Goal: Task Accomplishment & Management: Manage account settings

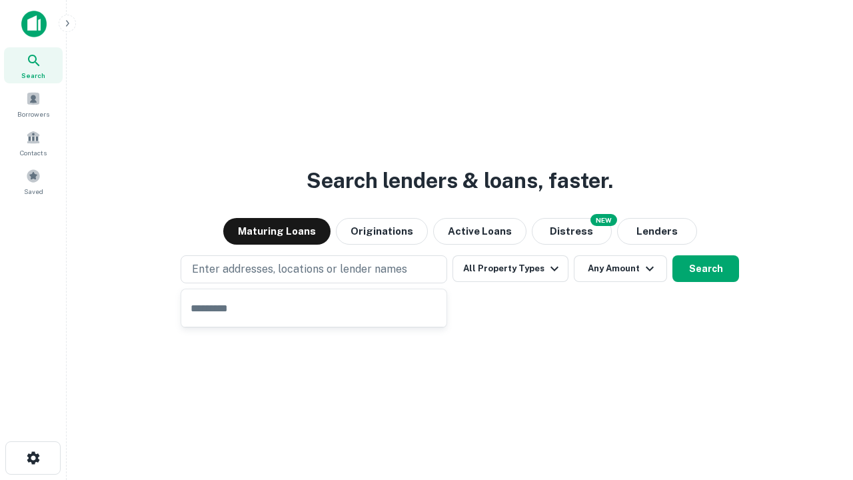
type input "**********"
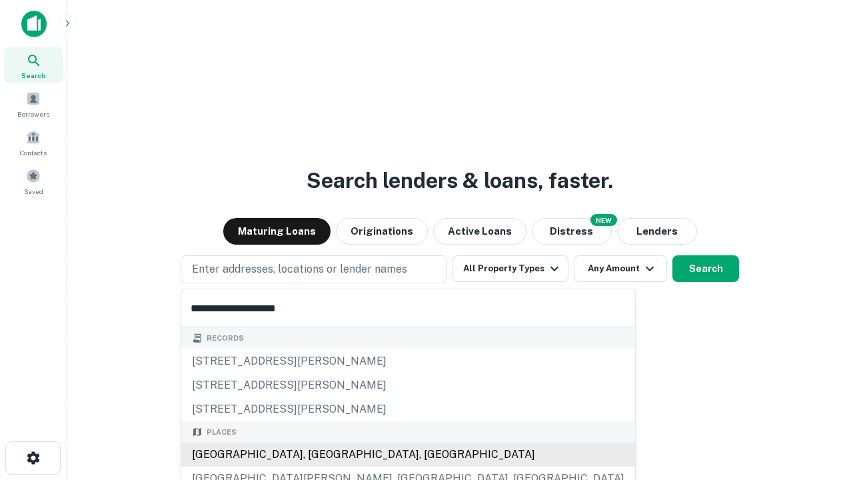
click at [318, 454] on div "Santa Monica, CA, USA" at bounding box center [408, 454] width 454 height 24
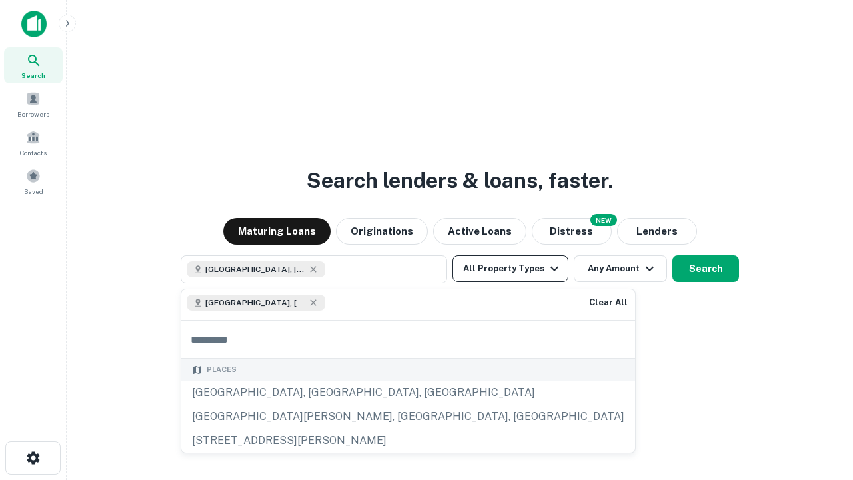
click at [510, 268] on button "All Property Types" at bounding box center [510, 268] width 116 height 27
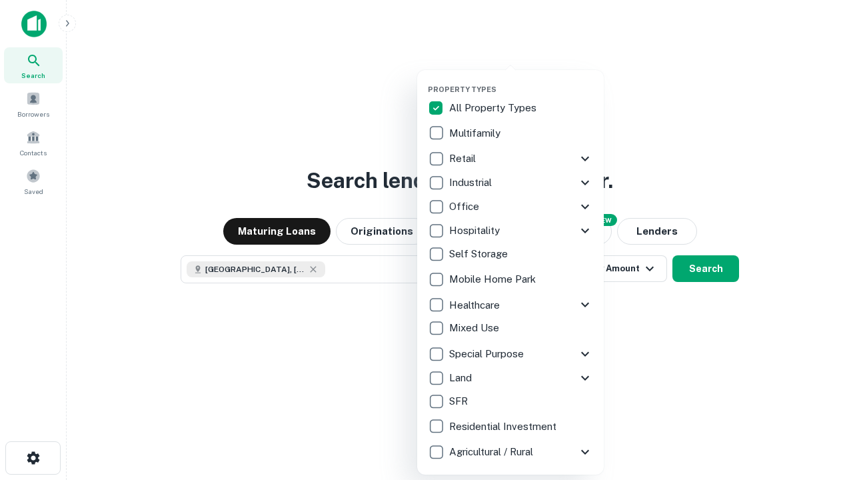
click at [521, 81] on button "button" at bounding box center [521, 81] width 186 height 1
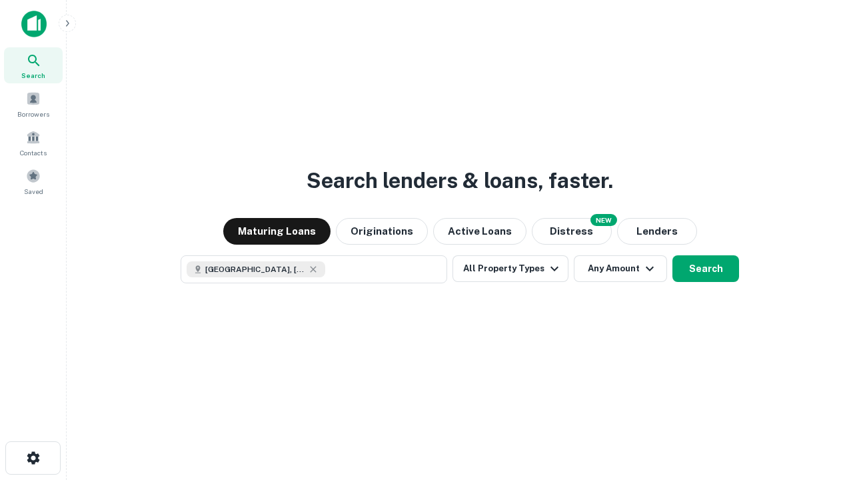
scroll to position [21, 0]
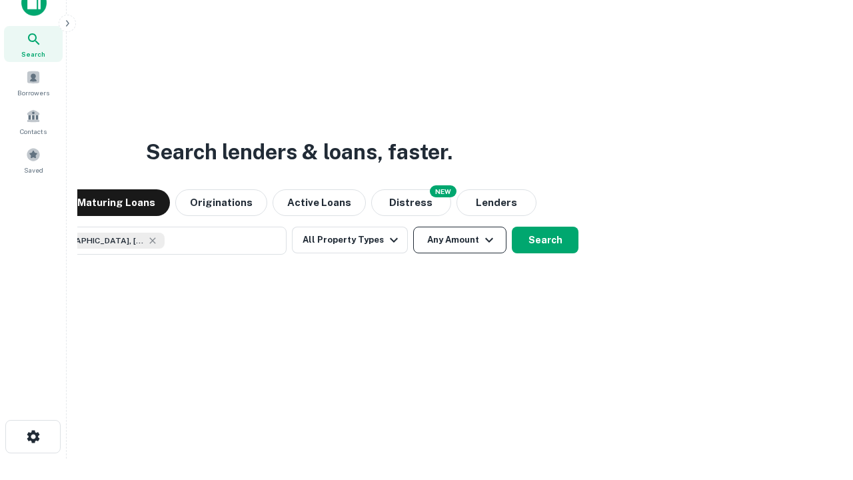
click at [413, 226] on button "Any Amount" at bounding box center [459, 239] width 93 height 27
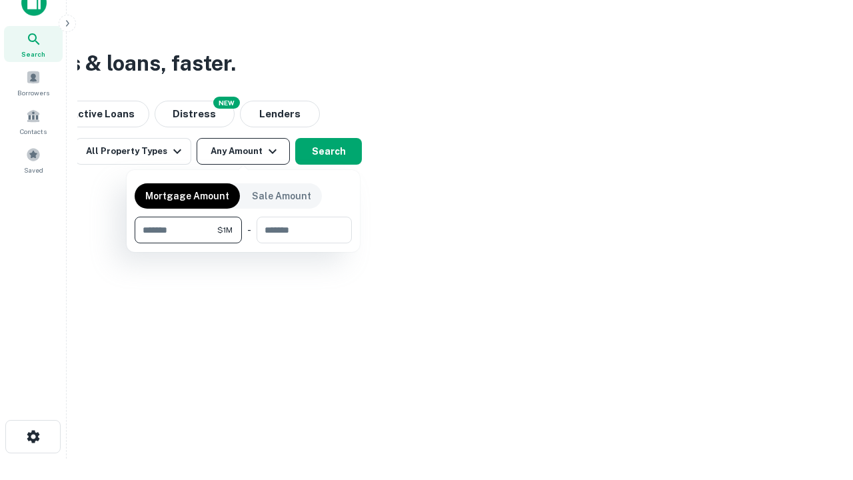
type input "*******"
click at [243, 243] on button "button" at bounding box center [243, 243] width 217 height 1
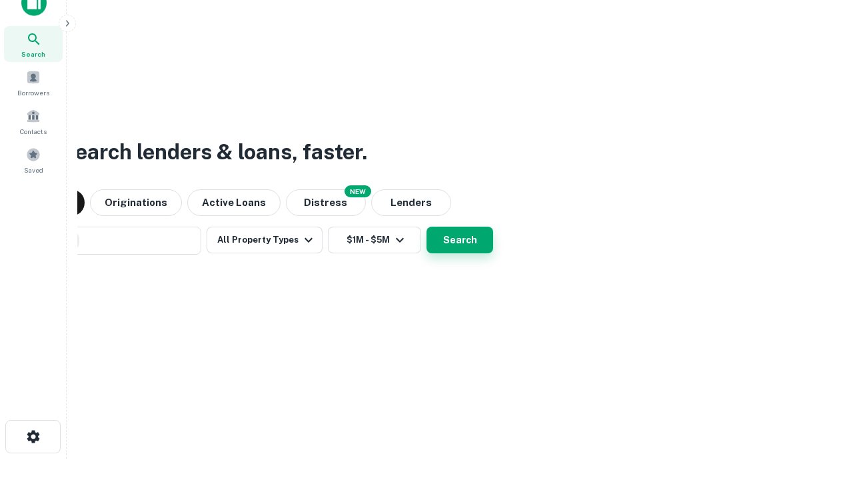
click at [426, 226] on button "Search" at bounding box center [459, 239] width 67 height 27
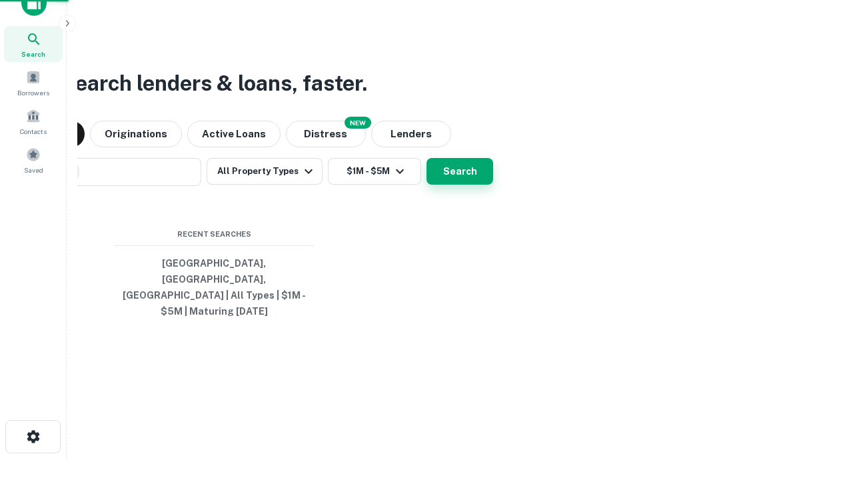
scroll to position [43, 377]
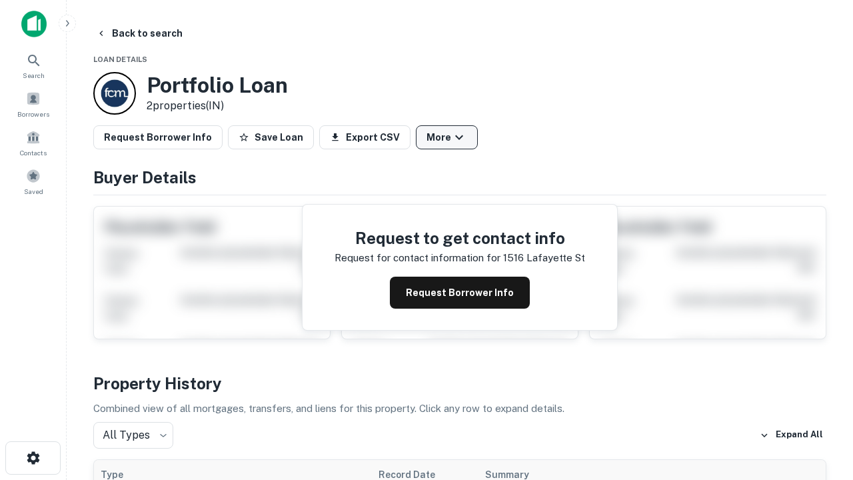
click at [446, 137] on button "More" at bounding box center [447, 137] width 62 height 24
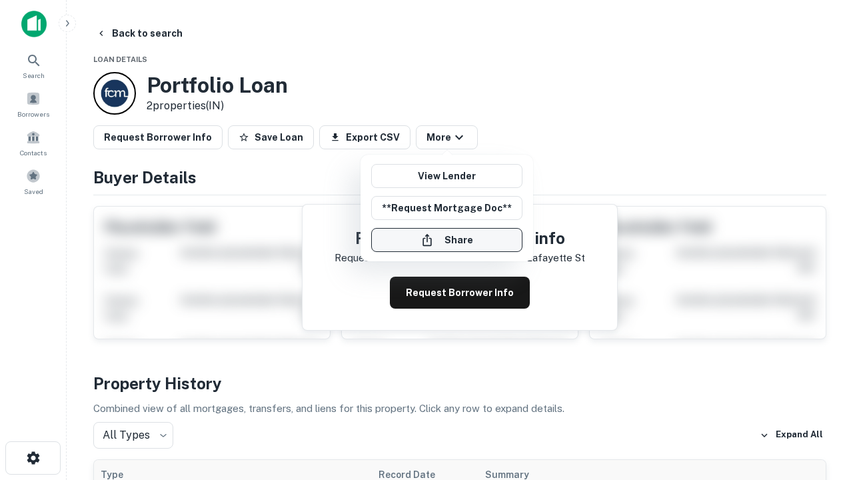
click at [446, 240] on button "Share" at bounding box center [446, 240] width 151 height 24
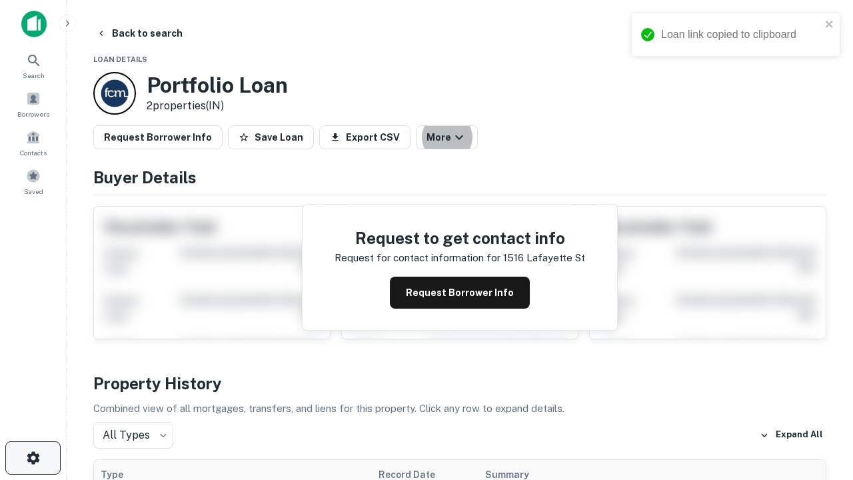
click at [33, 458] on icon "button" at bounding box center [33, 458] width 16 height 16
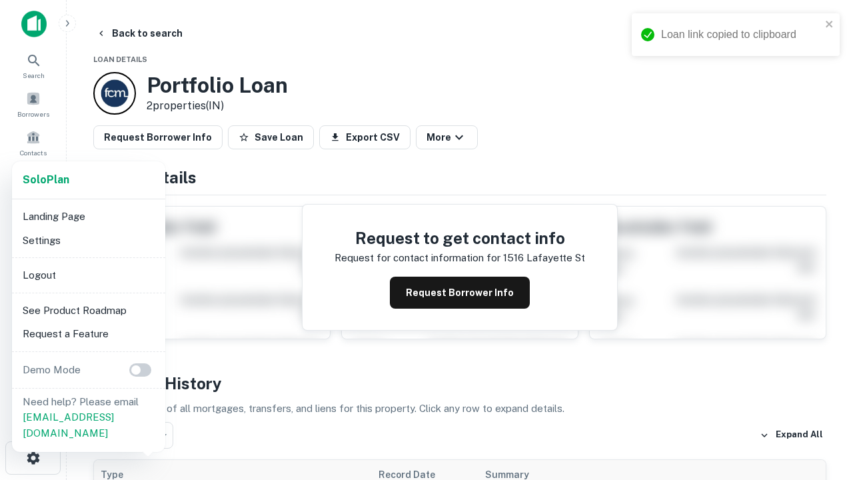
click at [88, 274] on li "Logout" at bounding box center [88, 275] width 143 height 24
